Goal: Transaction & Acquisition: Purchase product/service

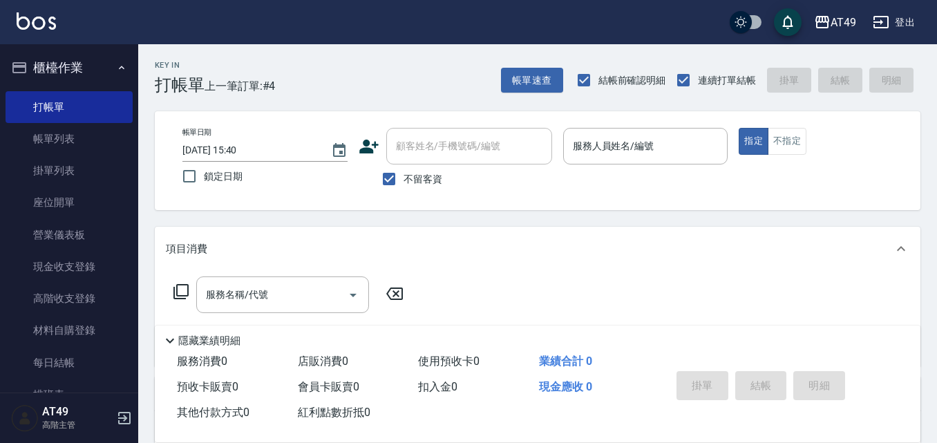
click at [421, 178] on span "不留客資" at bounding box center [422, 179] width 39 height 15
click at [403, 178] on input "不留客資" at bounding box center [388, 178] width 29 height 29
checkbox input "false"
click at [438, 143] on input "顧客姓名/手機號碼/編號" at bounding box center [458, 146] width 133 height 24
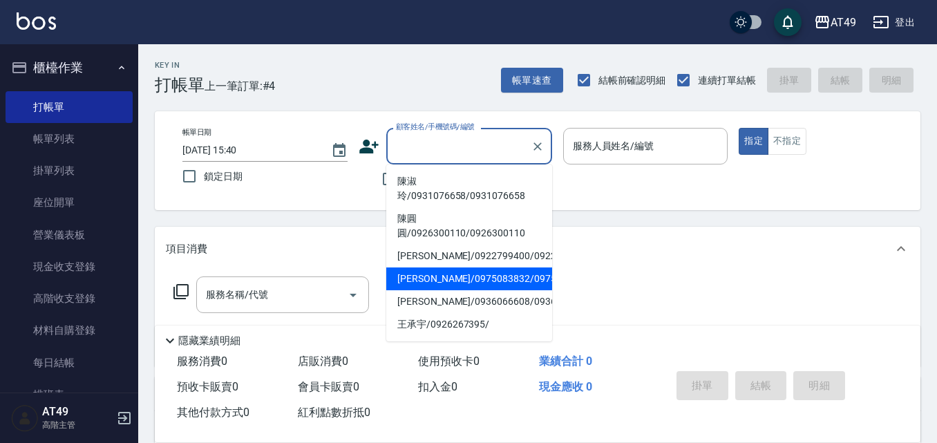
click at [448, 290] on li "[PERSON_NAME]/0975083832/0975083832" at bounding box center [469, 278] width 166 height 23
type input "[PERSON_NAME]/0975083832/0975083832"
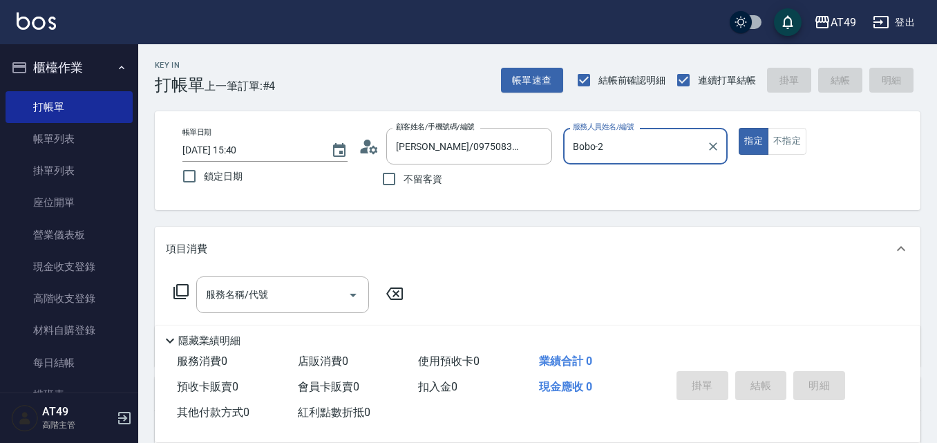
type input "Bobo-2"
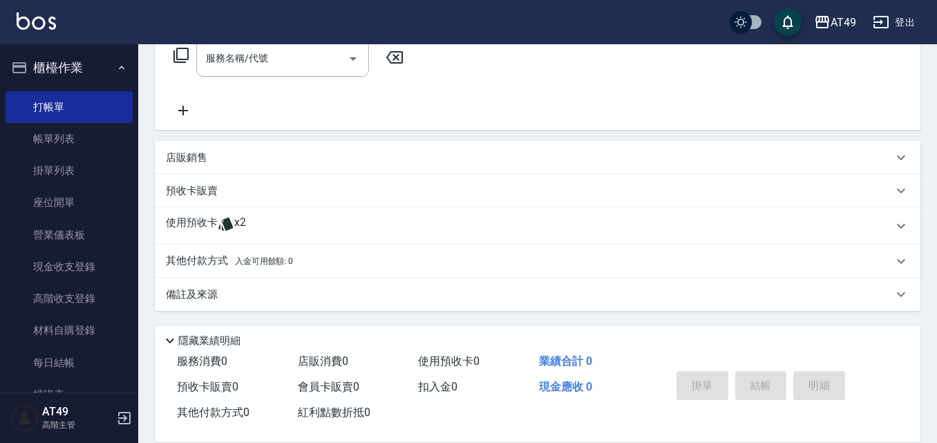
scroll to position [237, 0]
click at [191, 227] on p "使用預收卡" at bounding box center [192, 225] width 52 height 21
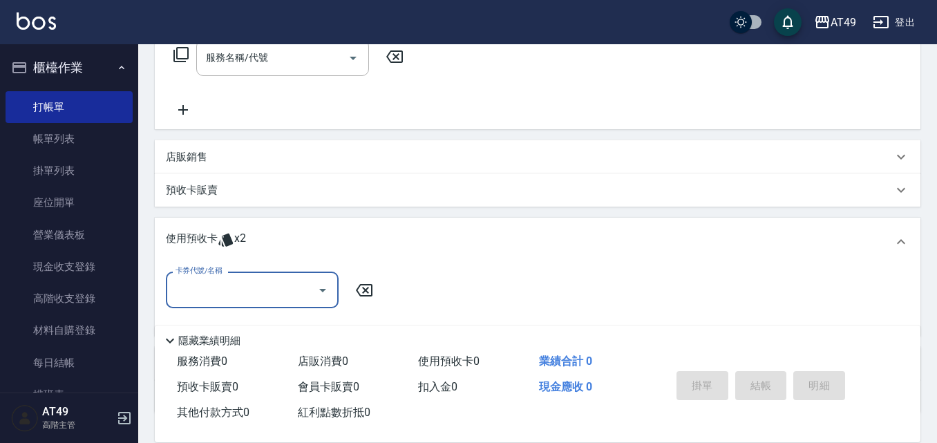
scroll to position [0, 0]
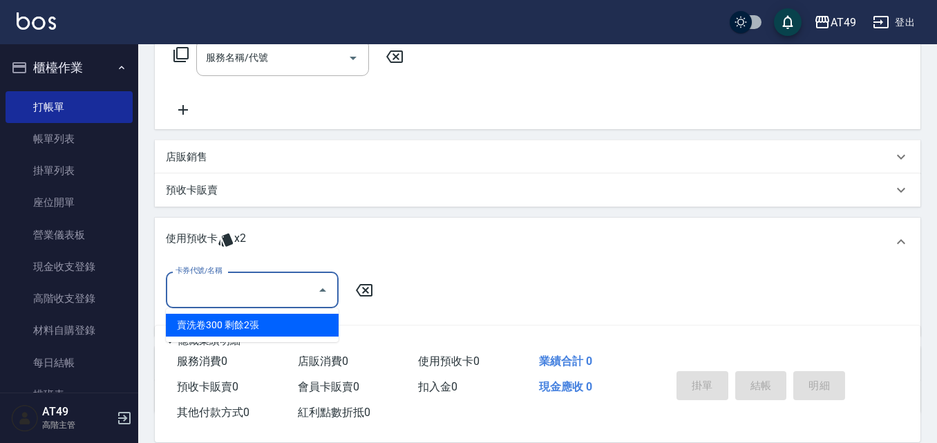
click at [211, 285] on input "卡券代號/名稱" at bounding box center [242, 290] width 140 height 24
click at [213, 322] on div "賣洗卷300 剩餘2張" at bounding box center [252, 325] width 173 height 23
type input "賣洗卷300"
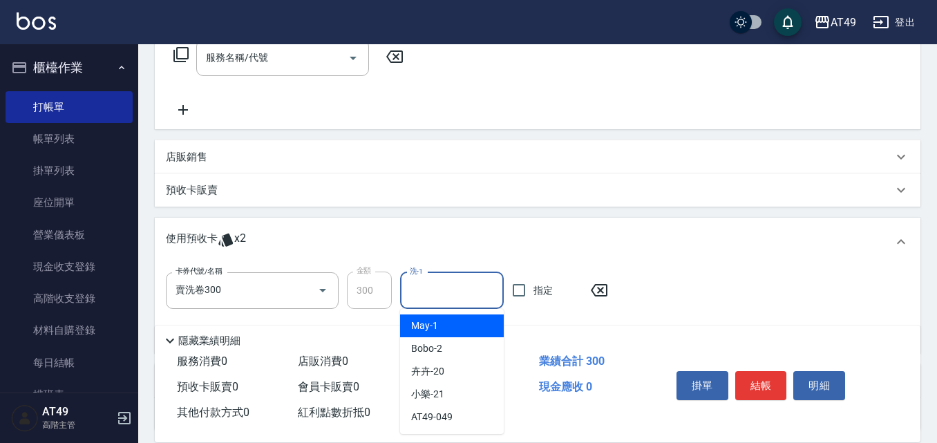
click at [432, 287] on input "洗-1" at bounding box center [451, 290] width 91 height 24
type input "小樂-21"
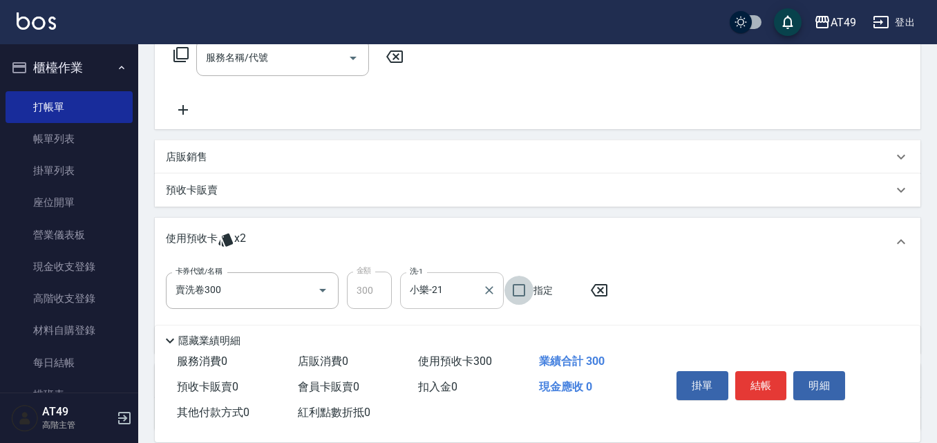
scroll to position [30, 0]
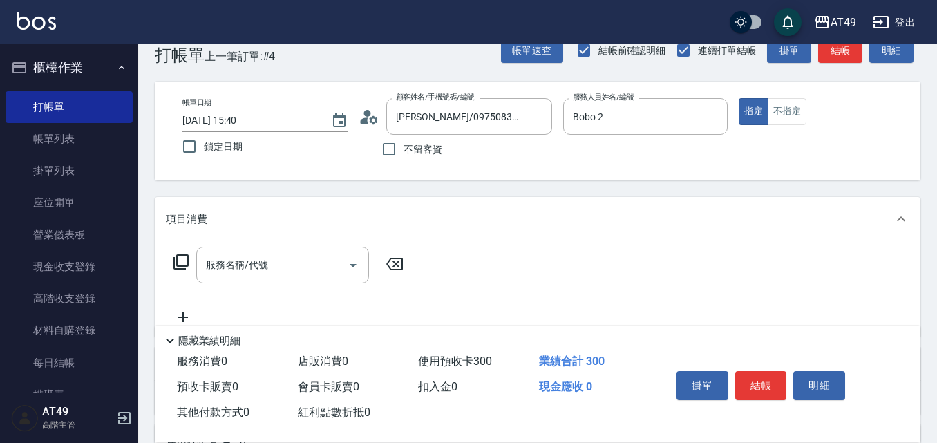
click at [179, 267] on icon at bounding box center [181, 262] width 17 height 17
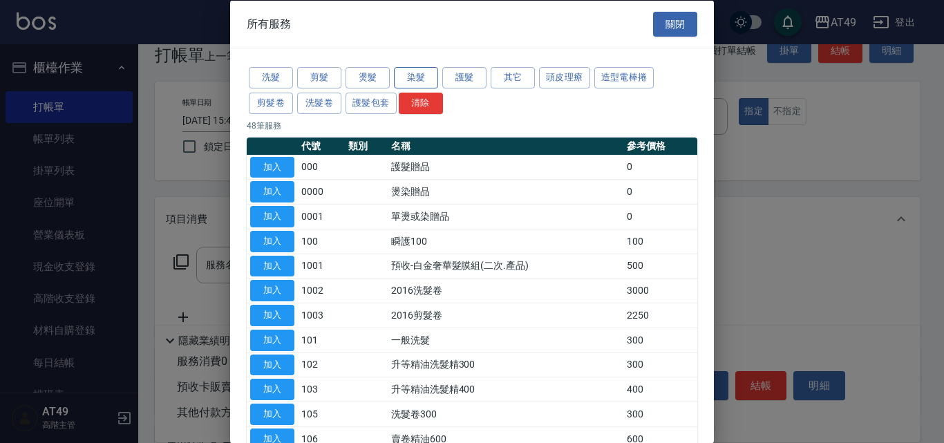
click at [432, 80] on button "染髮" at bounding box center [416, 77] width 44 height 21
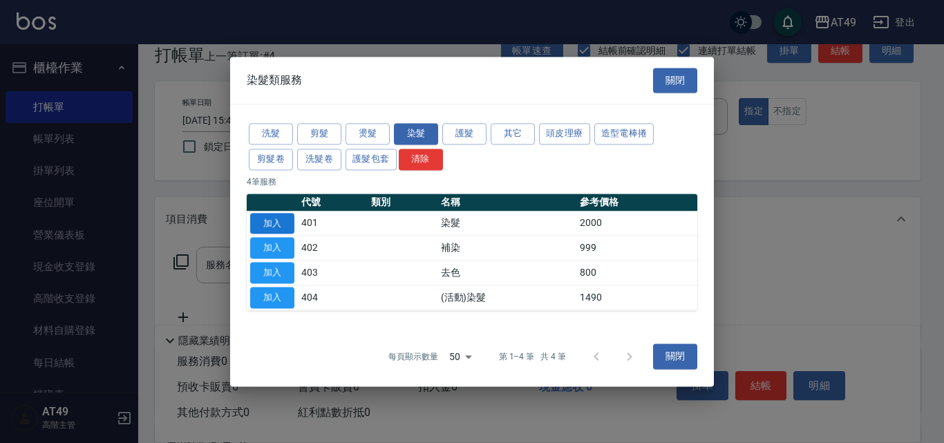
click at [273, 225] on button "加入" at bounding box center [272, 223] width 44 height 21
type input "染髮(401)"
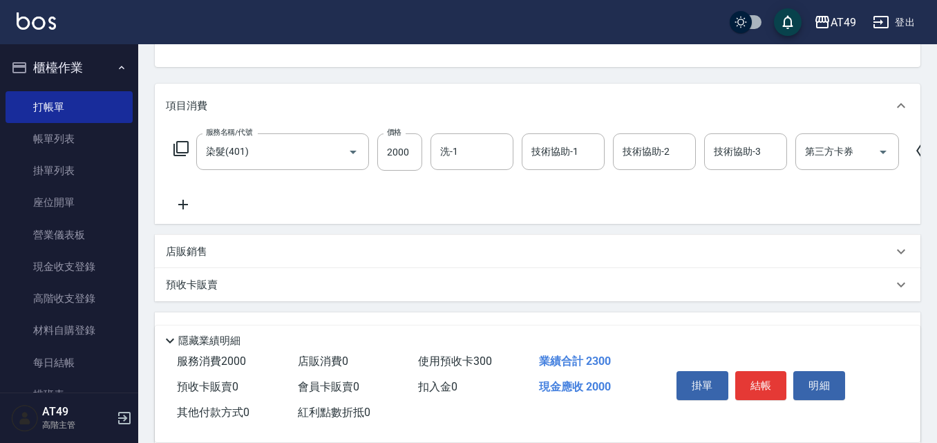
scroll to position [168, 0]
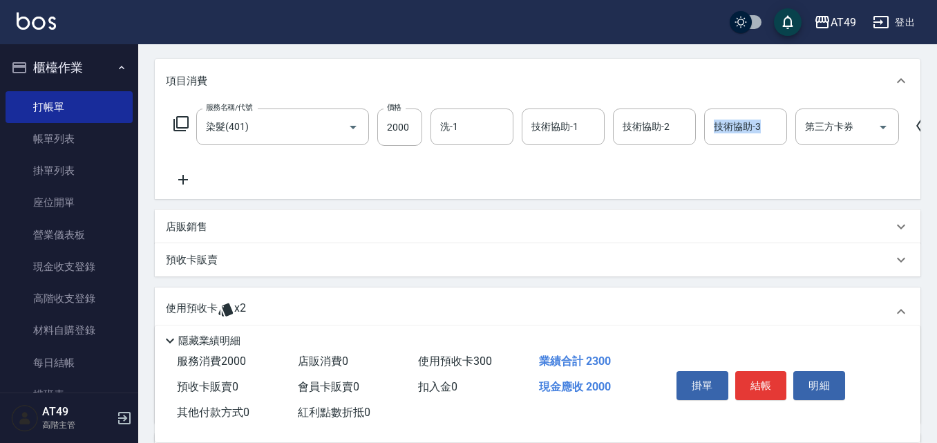
drag, startPoint x: 668, startPoint y: 209, endPoint x: 783, endPoint y: 189, distance: 117.2
click at [782, 189] on div "服務名稱/代號 染髮(401) 服務名稱/代號 價格 2000 價格 洗-1 洗-1 技術協助-1 技術協助-1 技術協助-2 技術協助-2 技術協助-3 技…" at bounding box center [537, 151] width 765 height 96
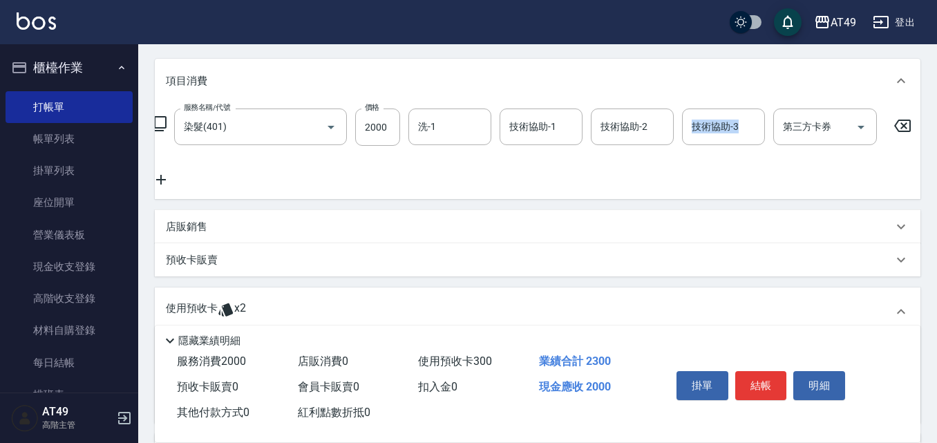
scroll to position [0, 32]
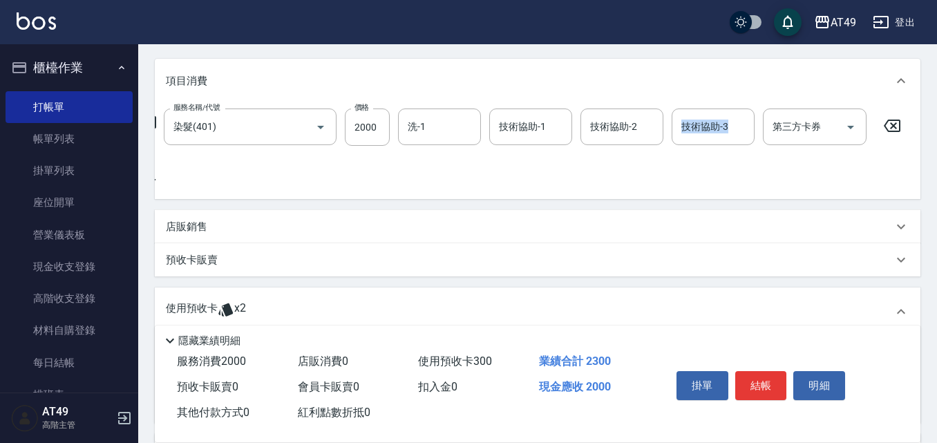
click at [895, 131] on icon at bounding box center [892, 125] width 35 height 17
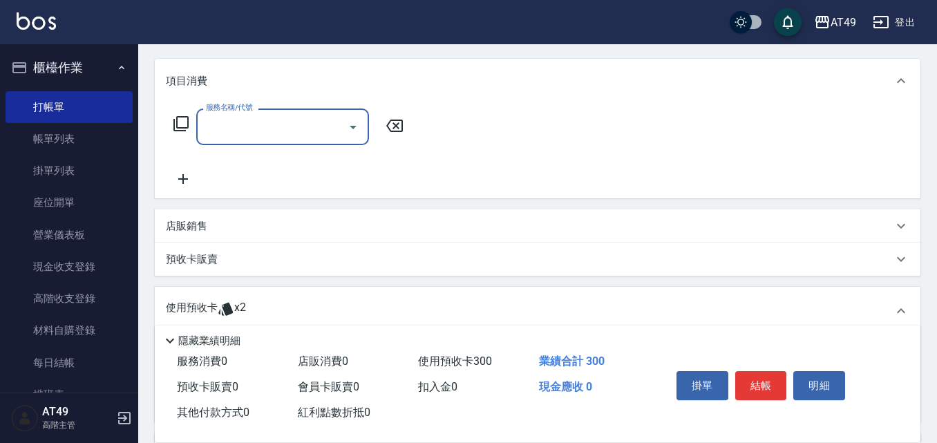
scroll to position [0, 0]
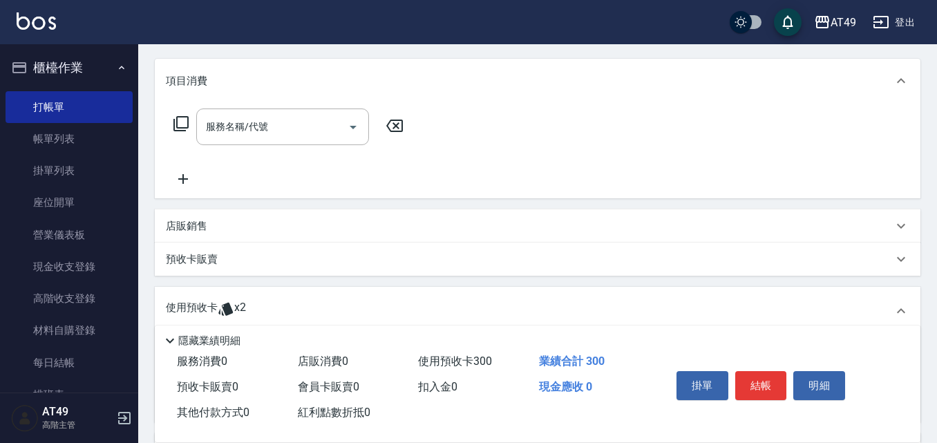
click at [178, 120] on icon at bounding box center [181, 123] width 17 height 17
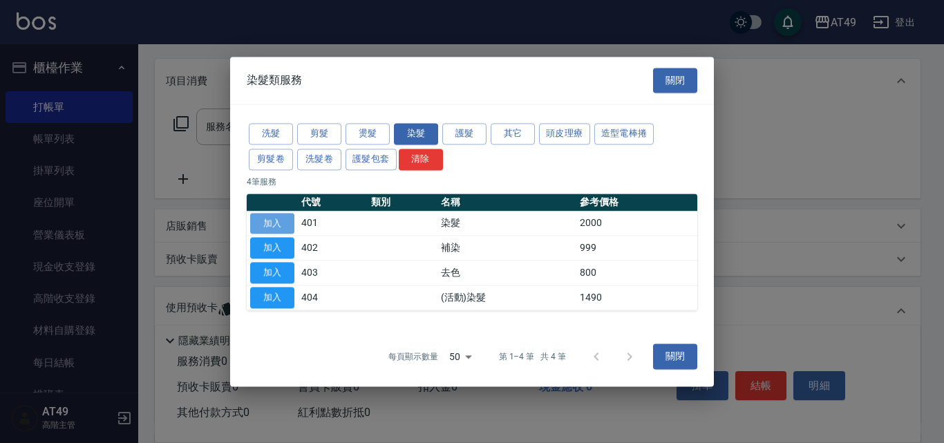
click at [289, 227] on button "加入" at bounding box center [272, 223] width 44 height 21
type input "染髮(401)"
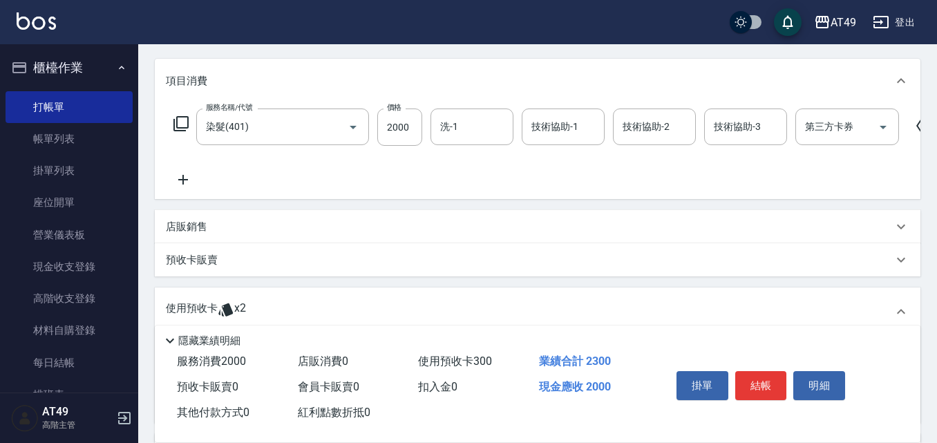
click at [170, 125] on div "服務名稱/代號 染髮(401) 服務名稱/代號 價格 2000 價格 洗-1 洗-1 技術協助-1 技術協助-1 技術協助-2 技術協助-2 技術協助-3 技…" at bounding box center [554, 126] width 776 height 37
click at [176, 125] on icon at bounding box center [180, 123] width 15 height 15
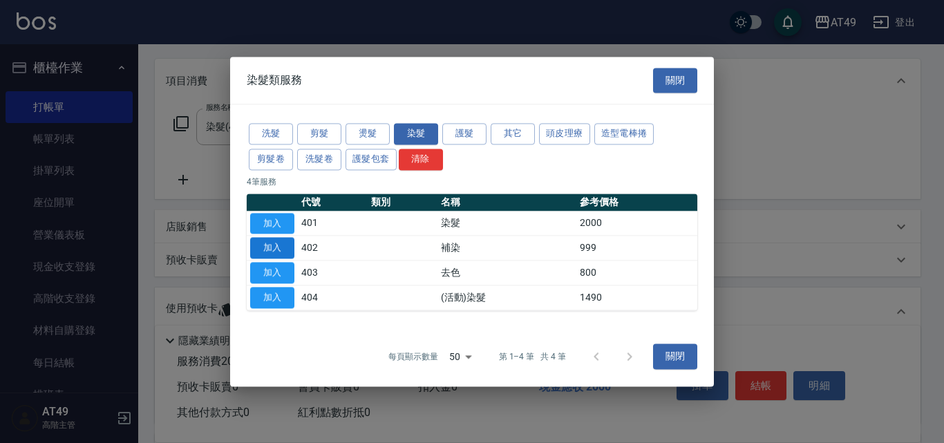
click at [274, 253] on button "加入" at bounding box center [272, 248] width 44 height 21
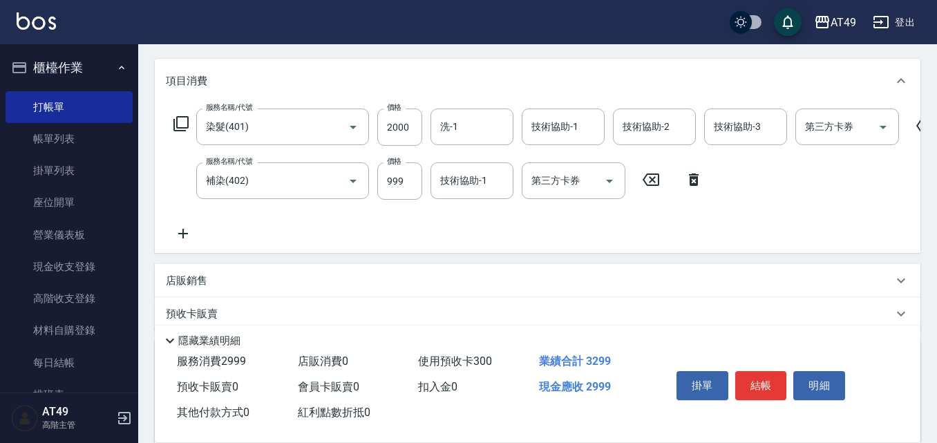
click at [257, 236] on div "服務名稱/代號 染髮(401) 服務名稱/代號 價格 2000 價格 洗-1 洗-1 技術協助-1 技術協助-1 技術協助-2 技術協助-2 技術協助-3 技…" at bounding box center [554, 174] width 776 height 133
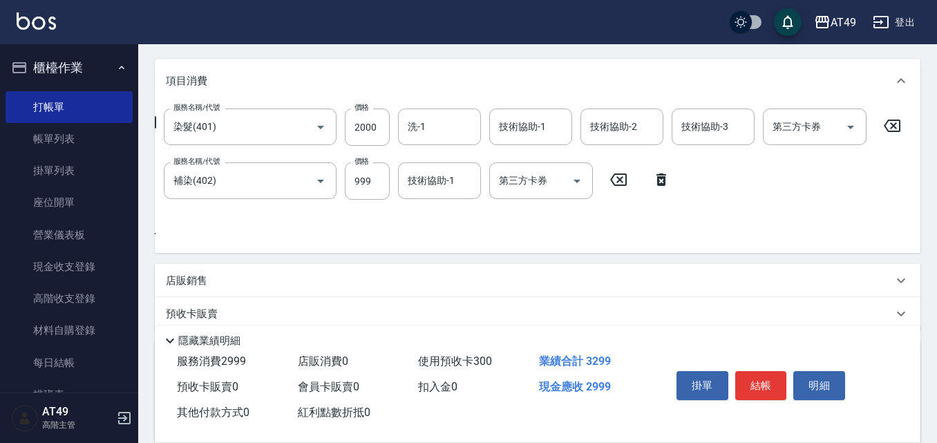
click at [891, 119] on icon at bounding box center [892, 125] width 35 height 17
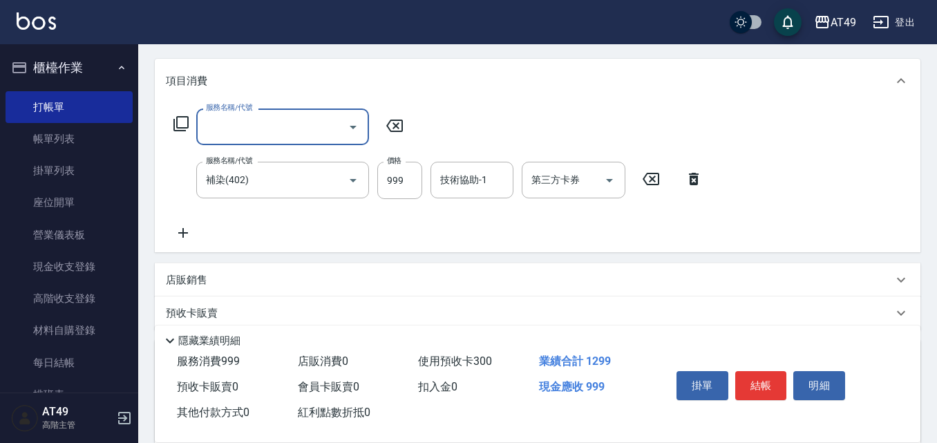
scroll to position [0, 0]
click at [238, 123] on input "服務名稱/代號" at bounding box center [272, 127] width 140 height 24
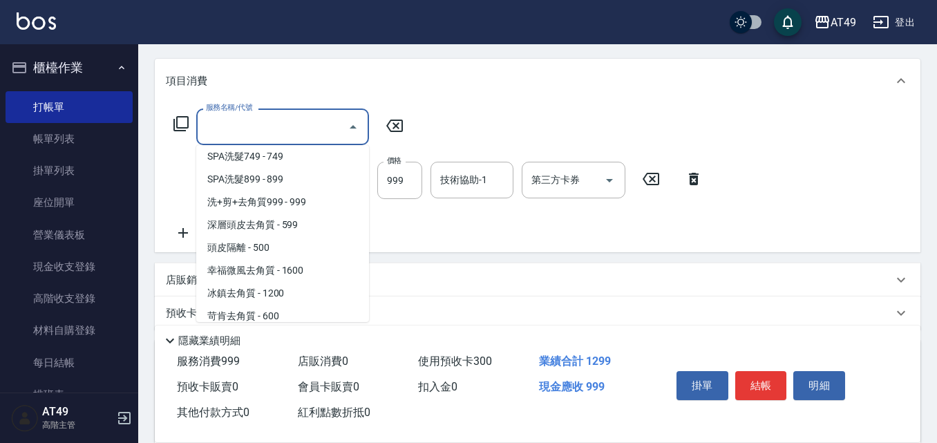
scroll to position [736, 0]
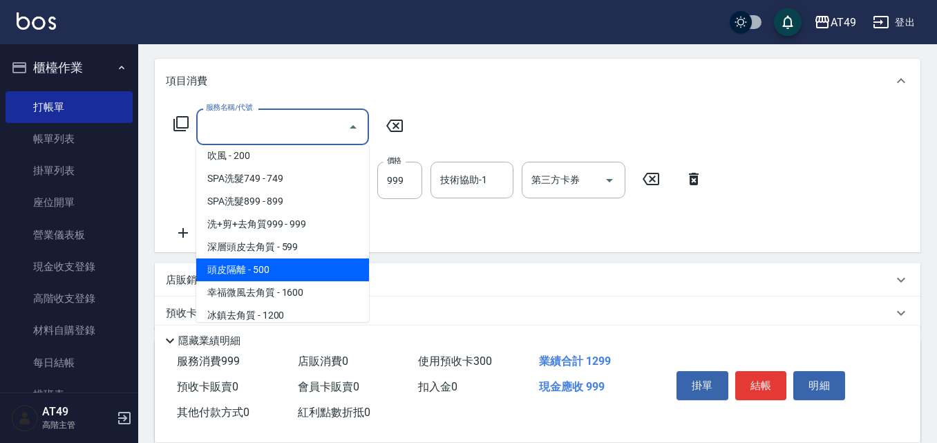
click at [222, 262] on span "頭皮隔離 - 500" at bounding box center [282, 269] width 173 height 23
type input "頭皮隔離(808)"
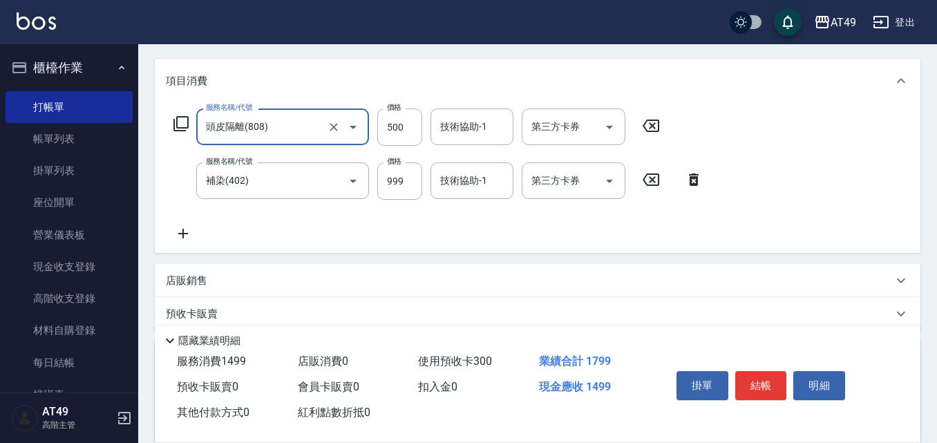
click at [696, 180] on icon at bounding box center [694, 179] width 10 height 12
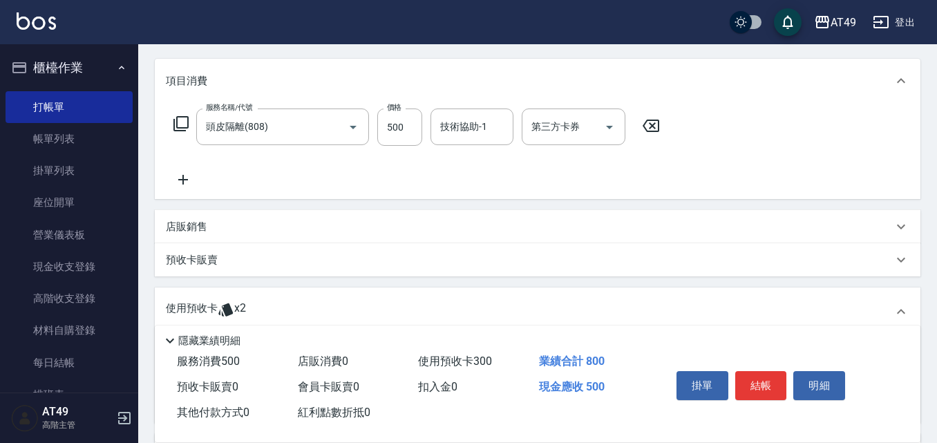
click at [182, 173] on icon at bounding box center [183, 179] width 35 height 17
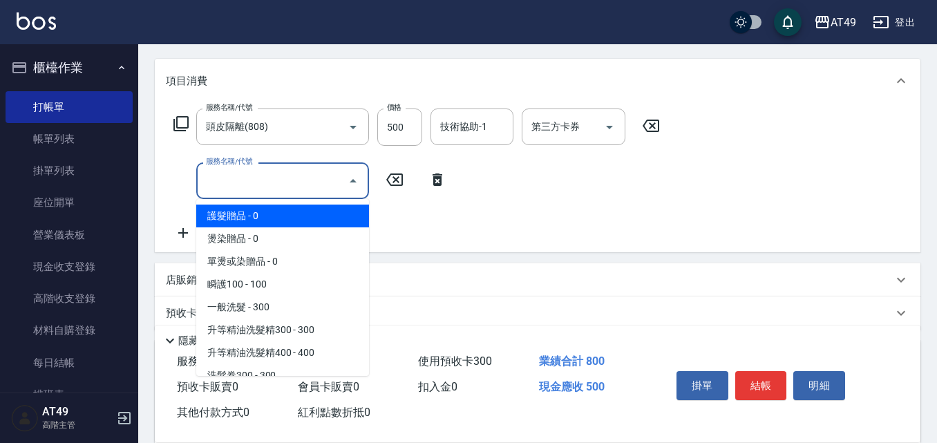
click at [280, 173] on input "服務名稱/代號" at bounding box center [272, 181] width 140 height 24
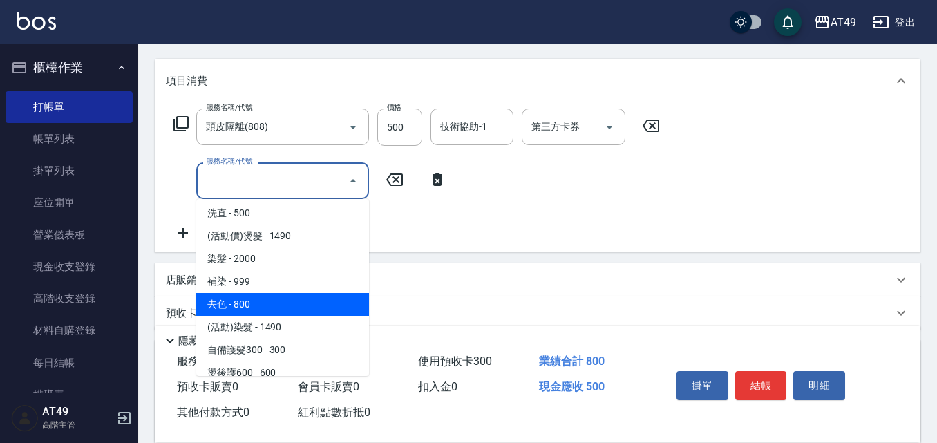
scroll to position [345, 0]
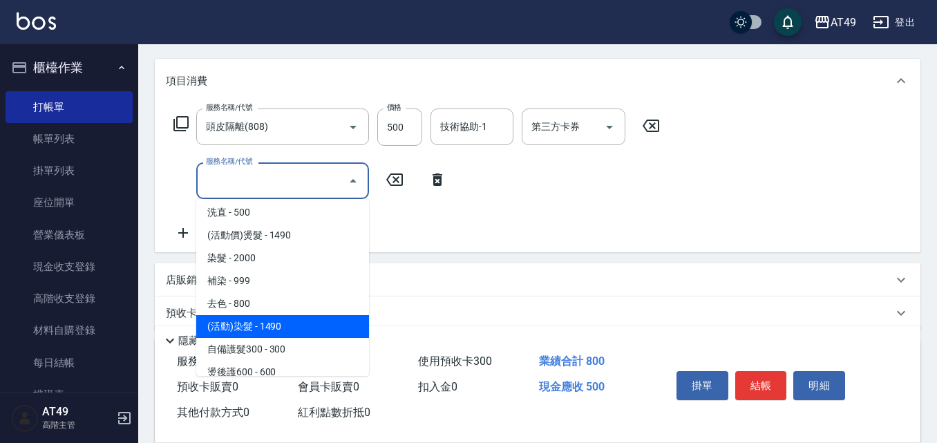
click at [274, 326] on span "(活動)染髮 - 1490" at bounding box center [282, 326] width 173 height 23
type input "(活動)染髮(404)"
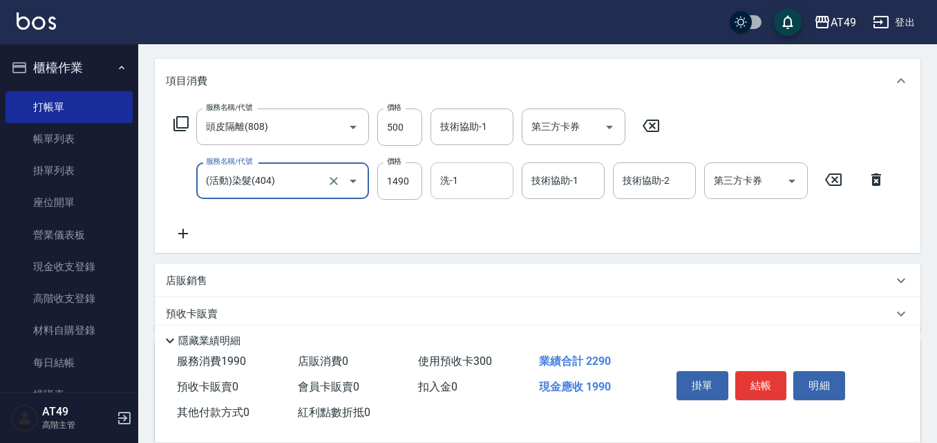
click at [459, 184] on input "洗-1" at bounding box center [472, 181] width 70 height 24
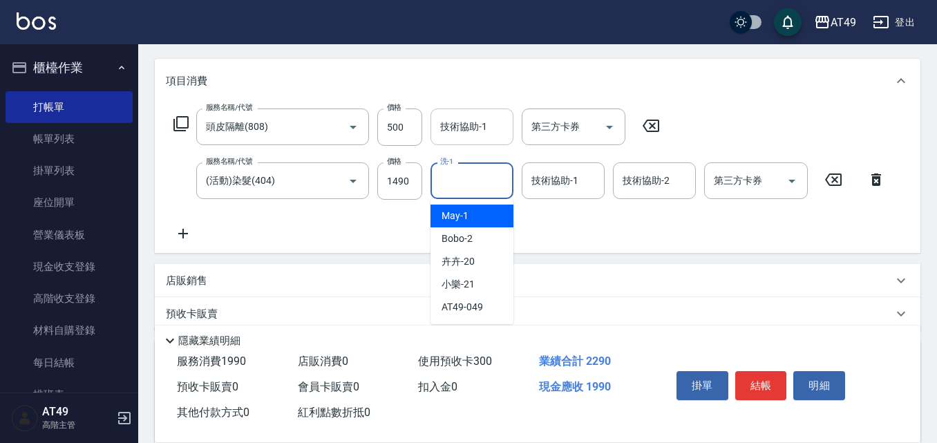
click at [478, 135] on input "技術協助-1" at bounding box center [472, 127] width 70 height 24
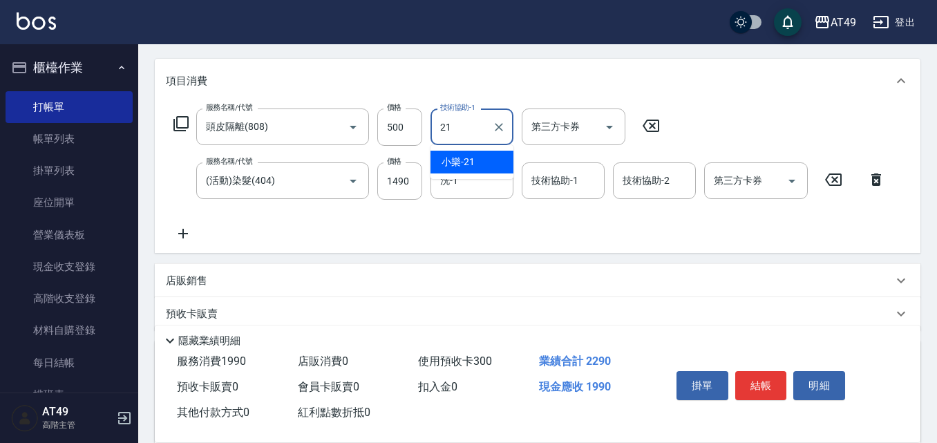
type input "小樂-21"
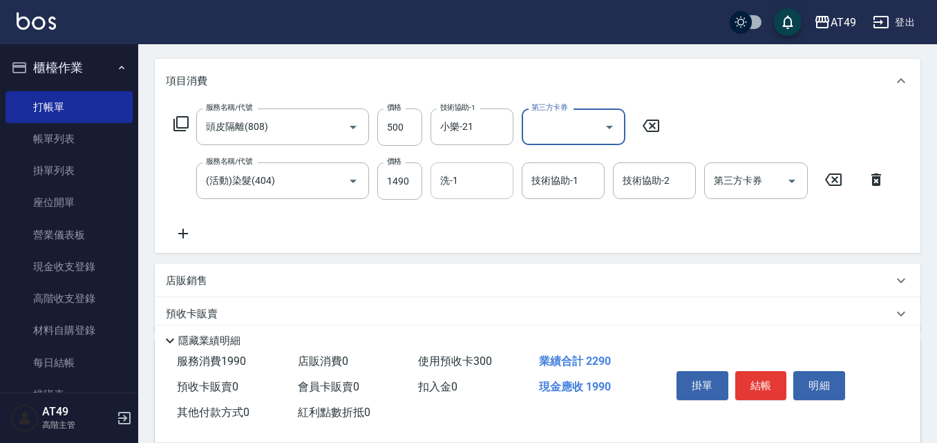
click at [466, 193] on div "洗-1" at bounding box center [471, 180] width 83 height 37
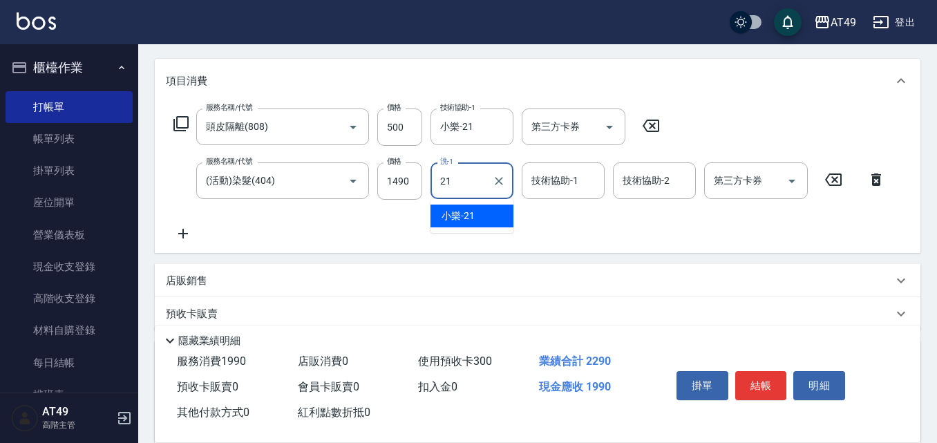
type input "小樂-21"
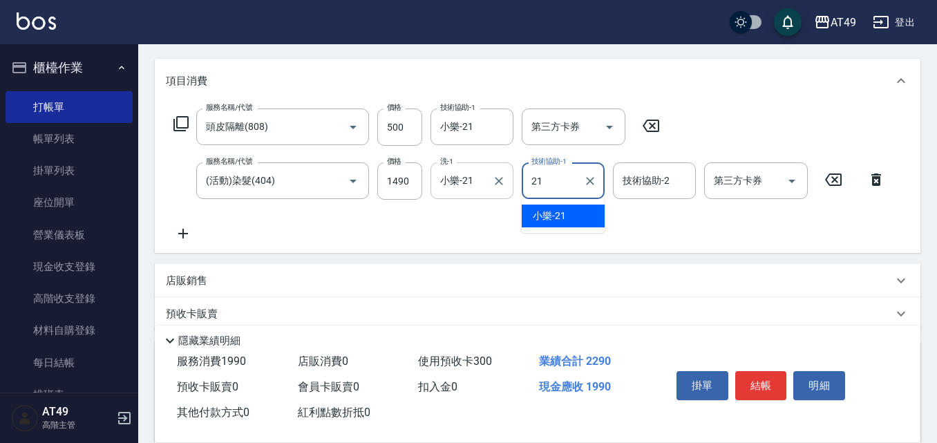
type input "小樂-21"
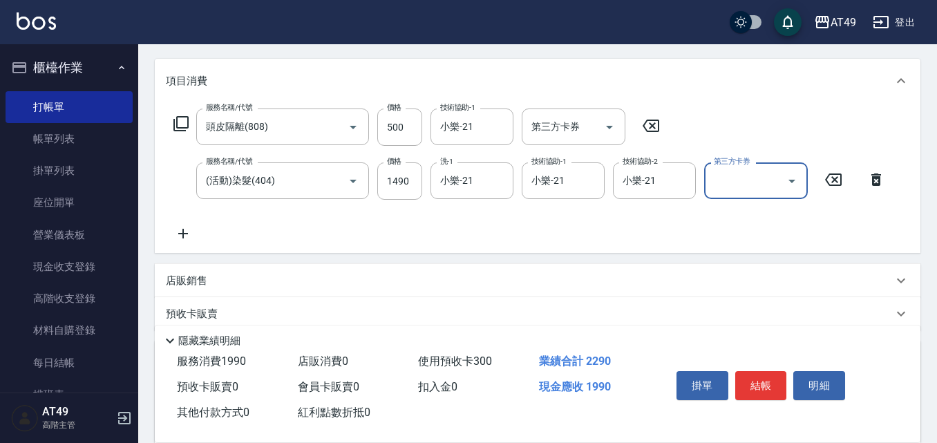
click at [475, 245] on div "服務名稱/代號 頭皮隔離(808) 服務名稱/代號 價格 500 價格 技術協助-1 小樂-21 技術協助-1 第三方卡券 第三方卡券 服務名稱/代號 (活動…" at bounding box center [537, 178] width 765 height 150
click at [649, 189] on input "小樂-21" at bounding box center [644, 181] width 50 height 24
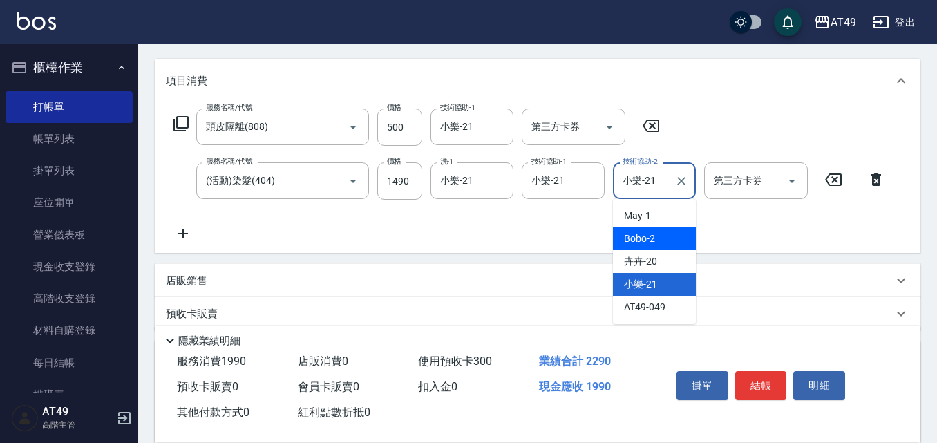
click at [662, 230] on div "Bobo -2" at bounding box center [654, 238] width 83 height 23
type input "Bobo-2"
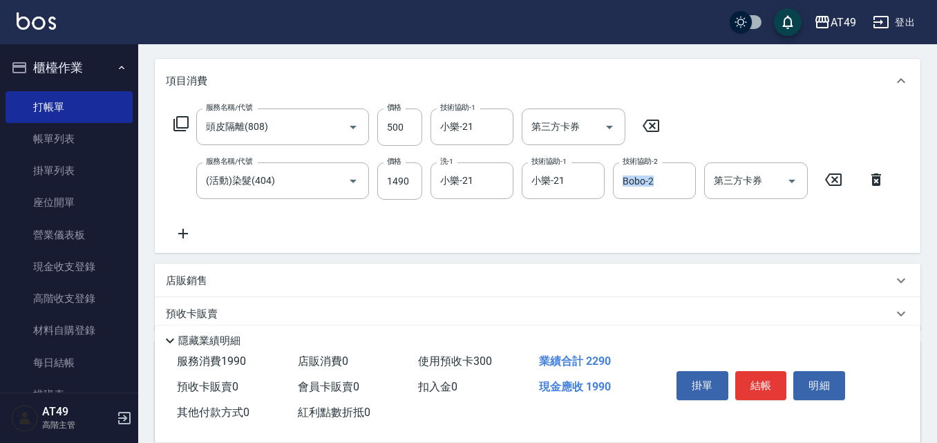
click at [662, 230] on div "服務名稱/代號 頭皮隔離(808) 服務名稱/代號 價格 500 價格 技術協助-1 小樂-21 技術協助-1 第三方卡券 第三方卡券 服務名稱/代號 (活動…" at bounding box center [529, 174] width 727 height 133
click at [243, 222] on div "服務名稱/代號 頭皮隔離(808) 服務名稱/代號 價格 500 價格 技術協助-1 小樂-21 技術協助-1 第三方卡券 第三方卡券 服務名稱/代號 (活動…" at bounding box center [529, 174] width 727 height 133
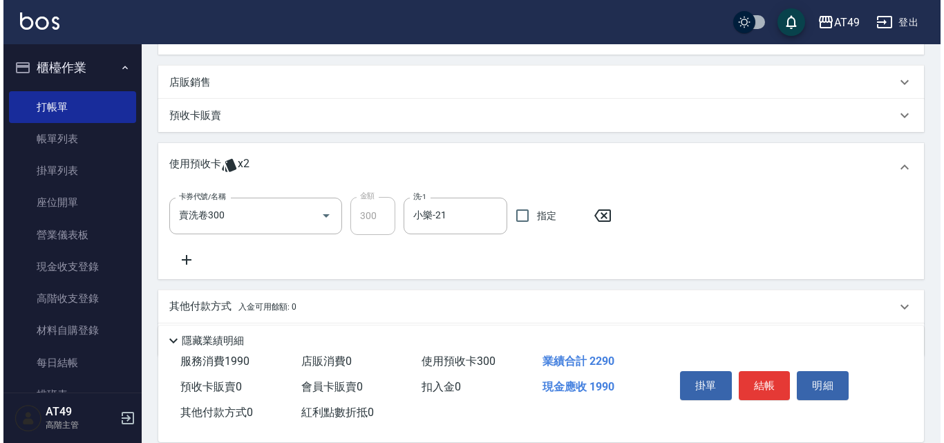
scroll to position [375, 0]
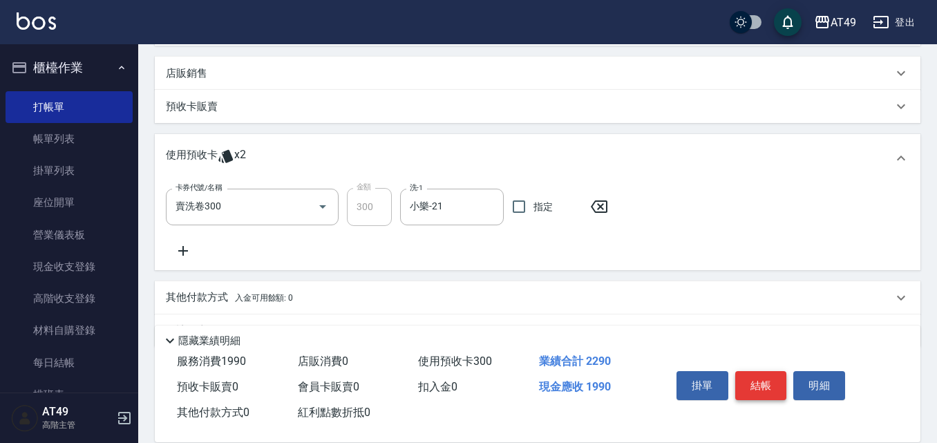
click at [772, 373] on button "結帳" at bounding box center [761, 385] width 52 height 29
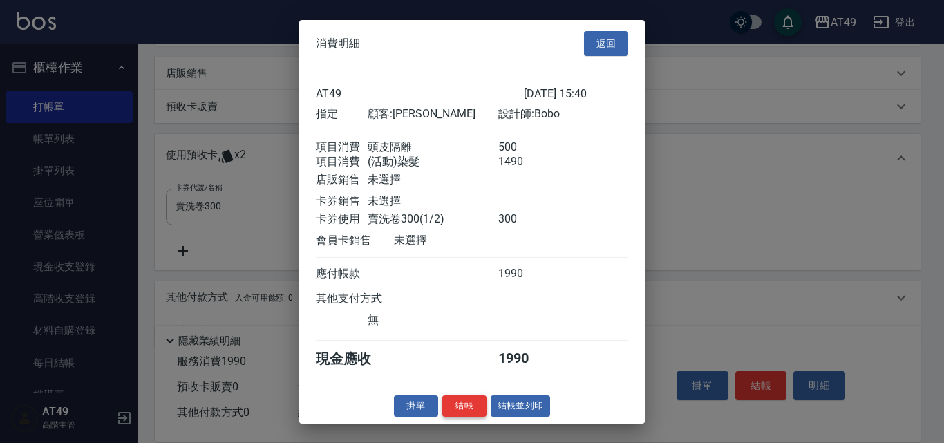
click at [479, 414] on button "結帳" at bounding box center [464, 405] width 44 height 21
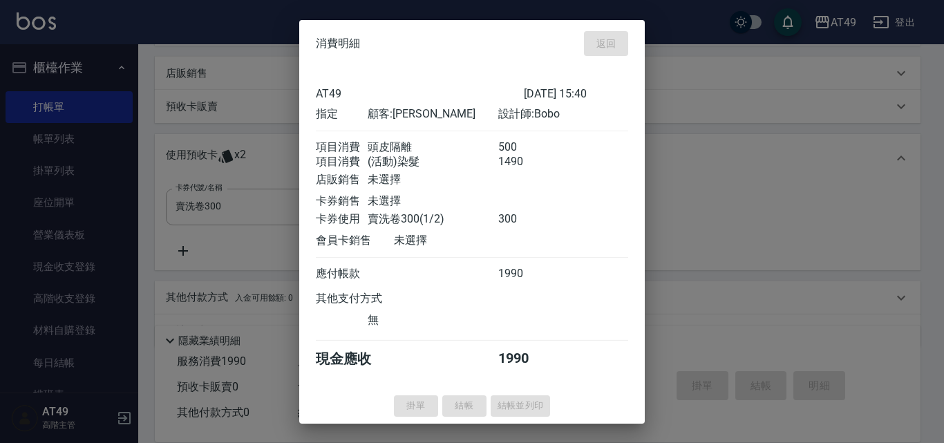
type input "[DATE] 16:27"
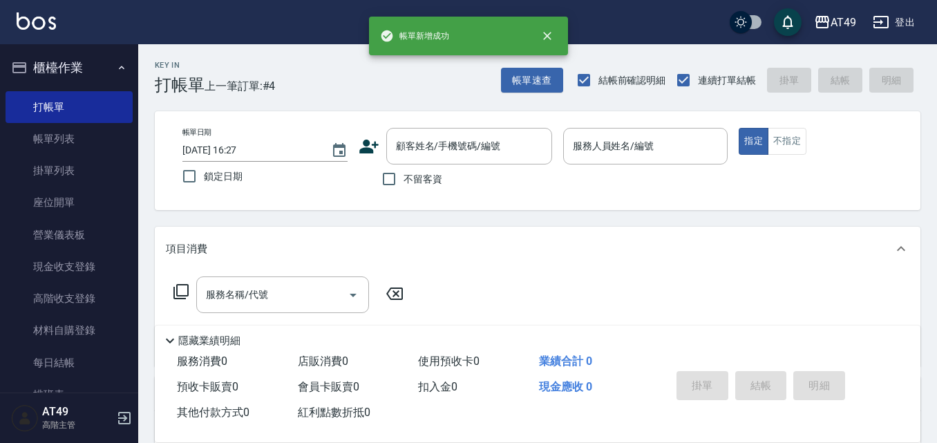
scroll to position [0, 0]
click at [417, 180] on span "不留客資" at bounding box center [422, 179] width 39 height 15
click at [403, 180] on input "不留客資" at bounding box center [388, 178] width 29 height 29
checkbox input "true"
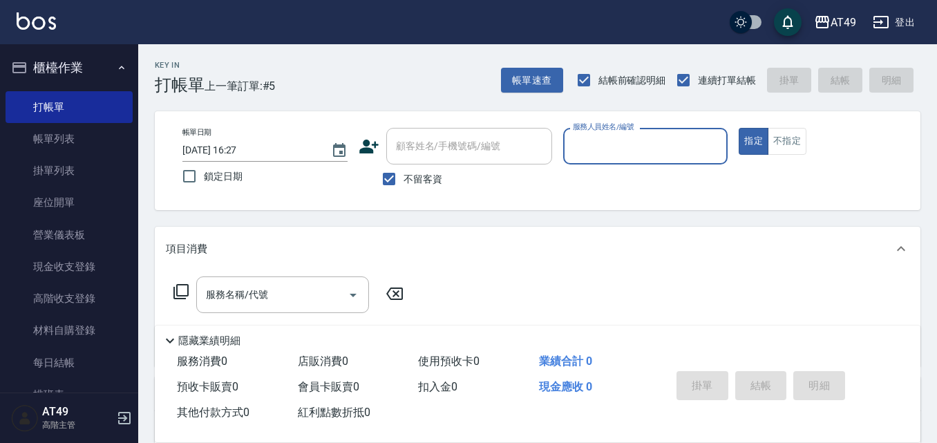
click at [567, 77] on div "帳單速查 結帳前確認明細 連續打單結帳 掛單 結帳 明細" at bounding box center [710, 80] width 419 height 29
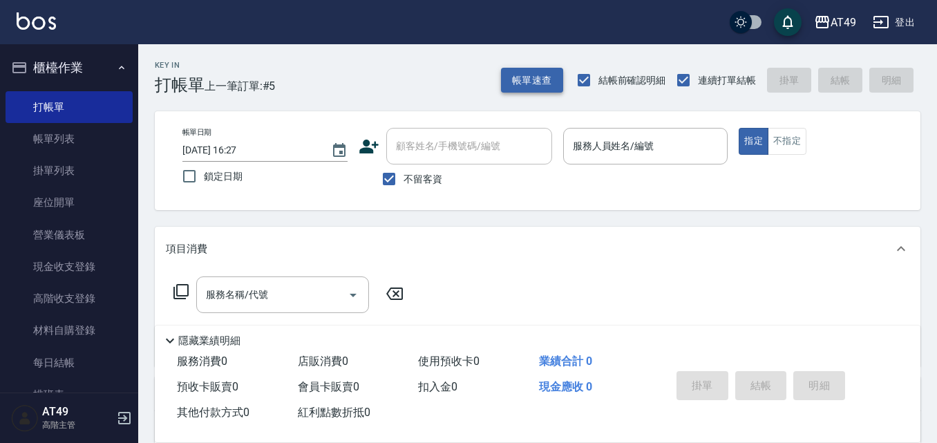
click at [533, 89] on button "帳單速查" at bounding box center [532, 81] width 62 height 26
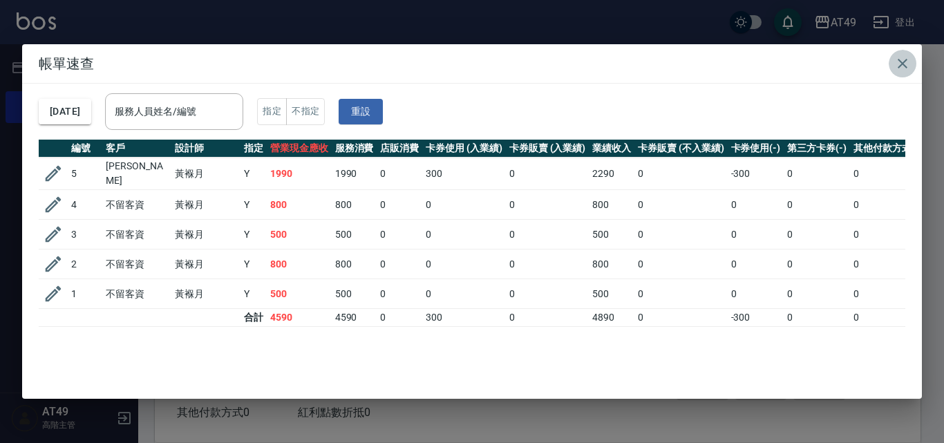
click at [905, 59] on icon "button" at bounding box center [902, 63] width 17 height 17
